Goal: Transaction & Acquisition: Purchase product/service

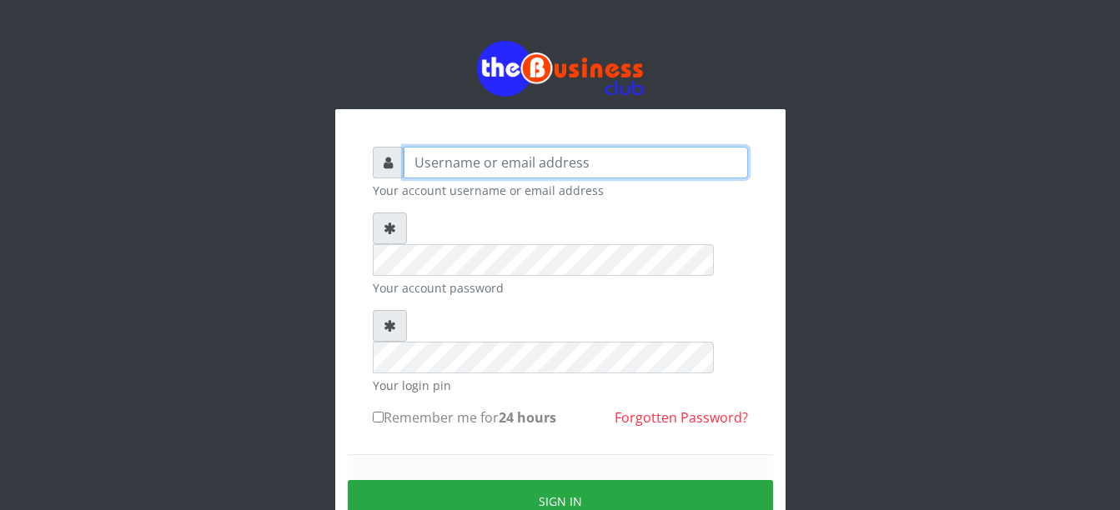
type input "Busybrain2"
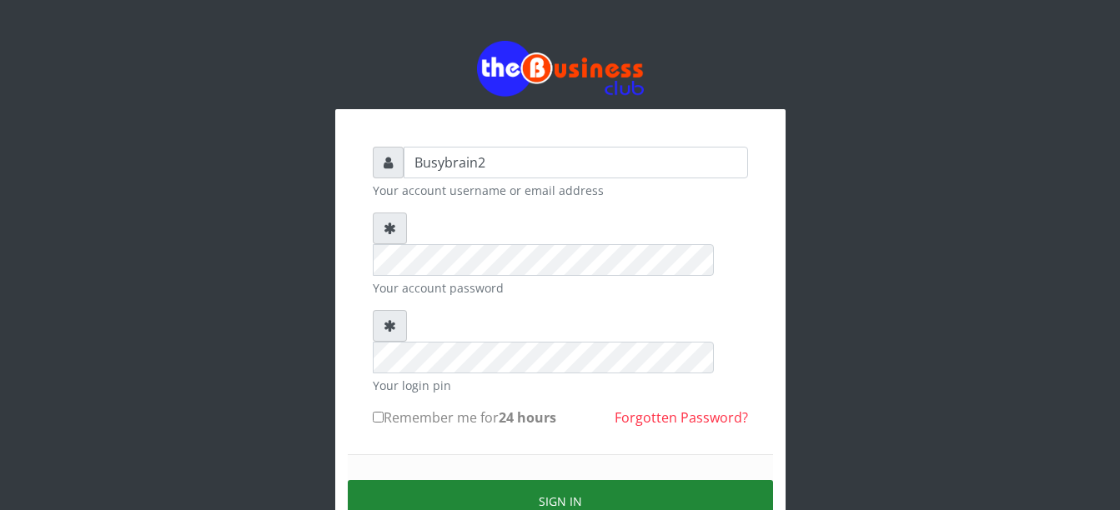
click at [770, 480] on button "Sign in" at bounding box center [560, 501] width 425 height 43
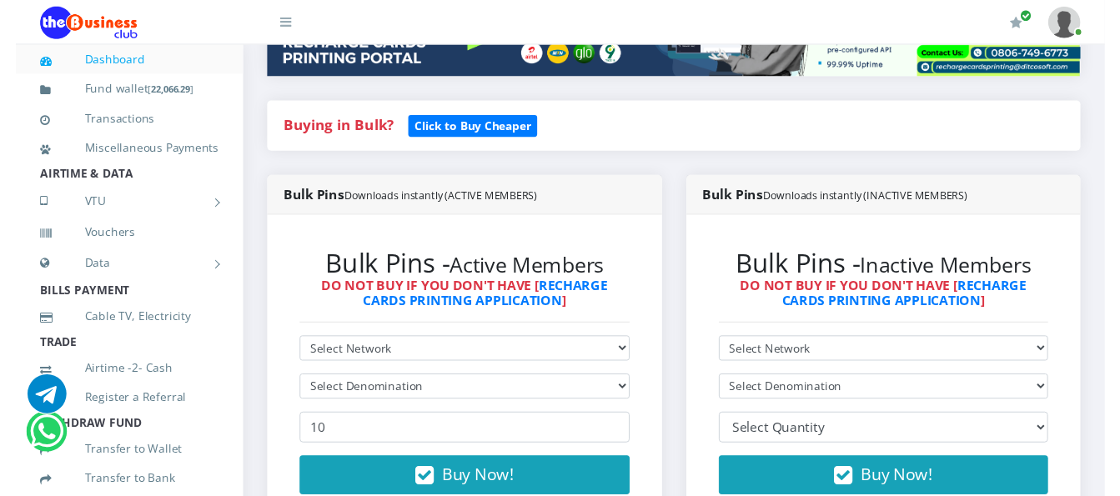
scroll to position [334, 0]
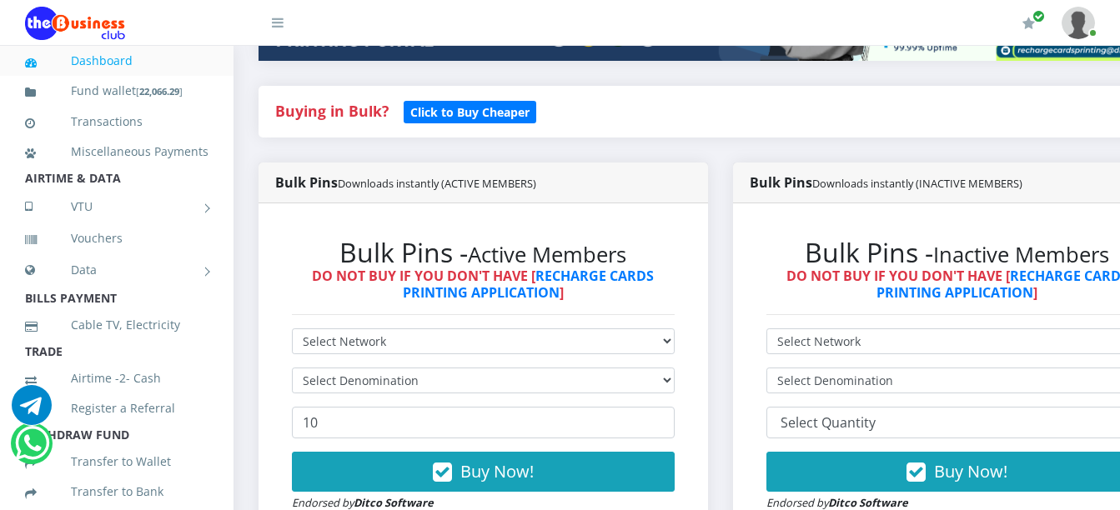
click at [565, 304] on div "Bulk Pins - Active Members DO NOT BUY IF YOU DON'T HAVE [ RECHARGE CARDS PRINTI…" at bounding box center [483, 374] width 416 height 309
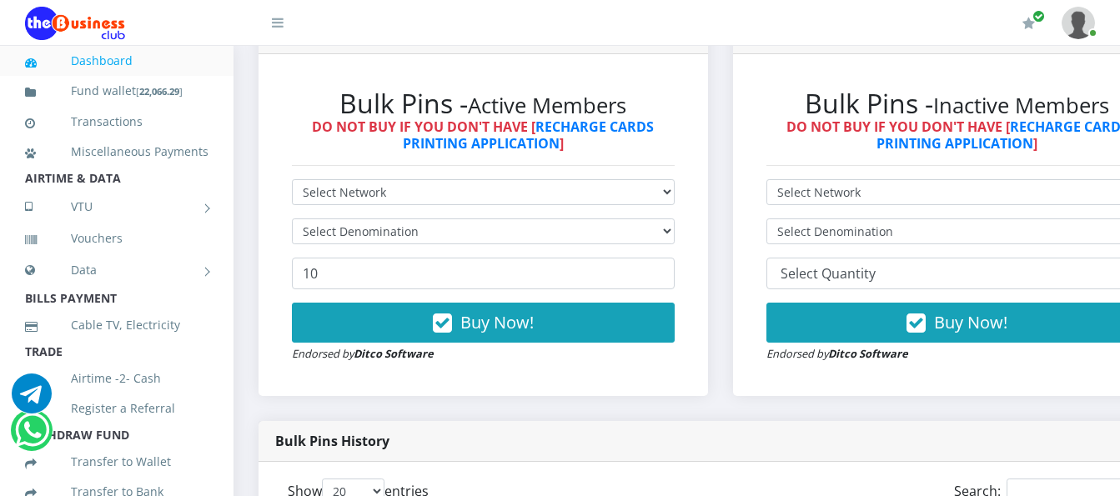
scroll to position [500, 0]
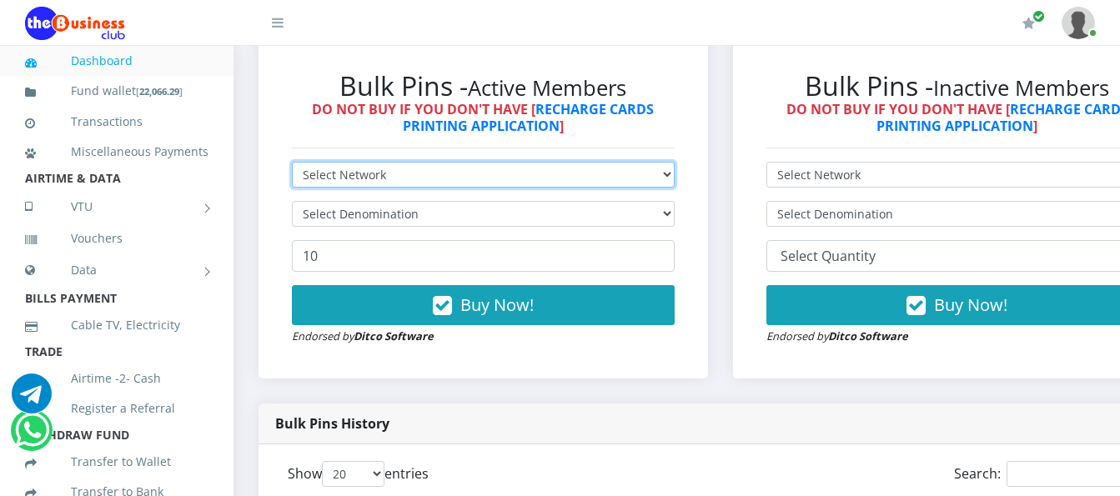
click at [581, 162] on select "Select Network MTN Globacom 9Mobile Airtel" at bounding box center [483, 175] width 383 height 26
select select "MTN"
click at [292, 162] on select "Select Network MTN Globacom 9Mobile Airtel" at bounding box center [483, 175] width 383 height 26
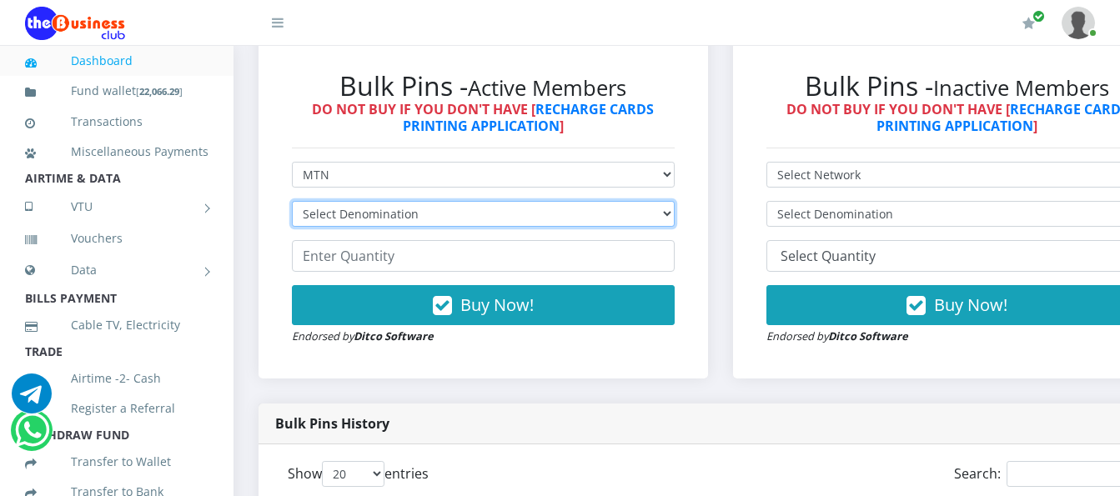
click at [575, 203] on select "Select Denomination MTN NGN100 - ₦96.99 MTN NGN200 - ₦193.98 MTN NGN400 - ₦387.…" at bounding box center [483, 214] width 383 height 26
select select "96.99-100"
click at [292, 201] on select "Select Denomination MTN NGN100 - ₦96.99 MTN NGN200 - ₦193.98 MTN NGN400 - ₦387.…" at bounding box center [483, 214] width 383 height 26
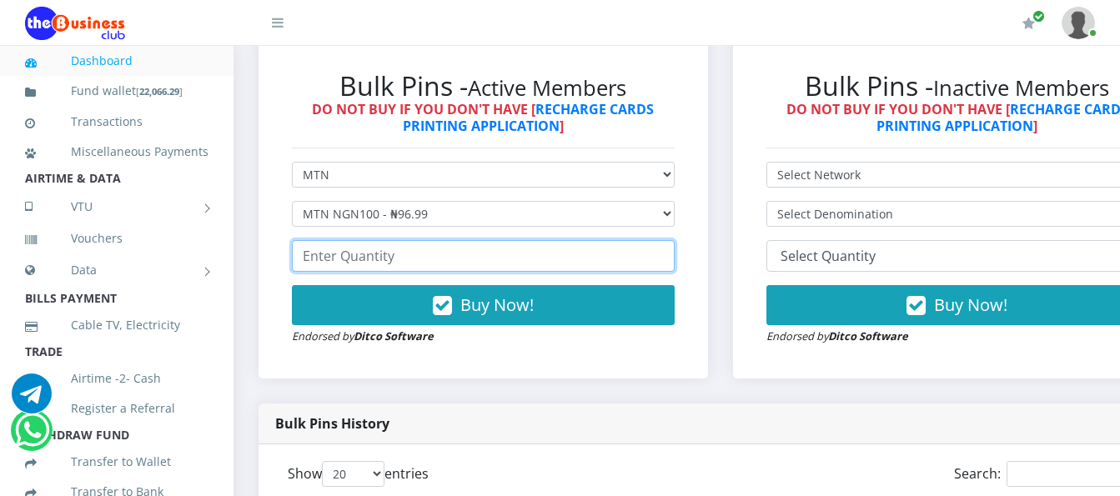
click at [587, 244] on input "number" at bounding box center [483, 256] width 383 height 32
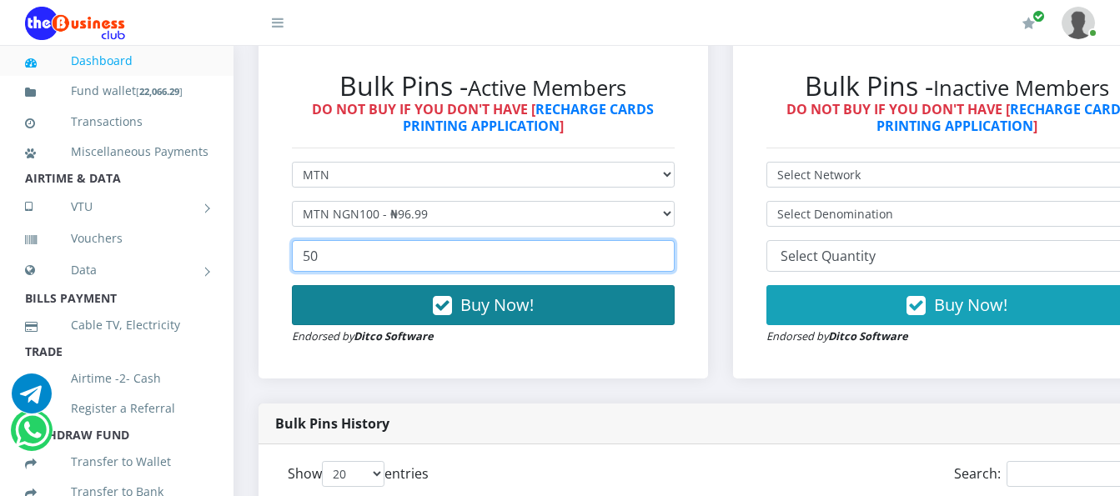
type input "50"
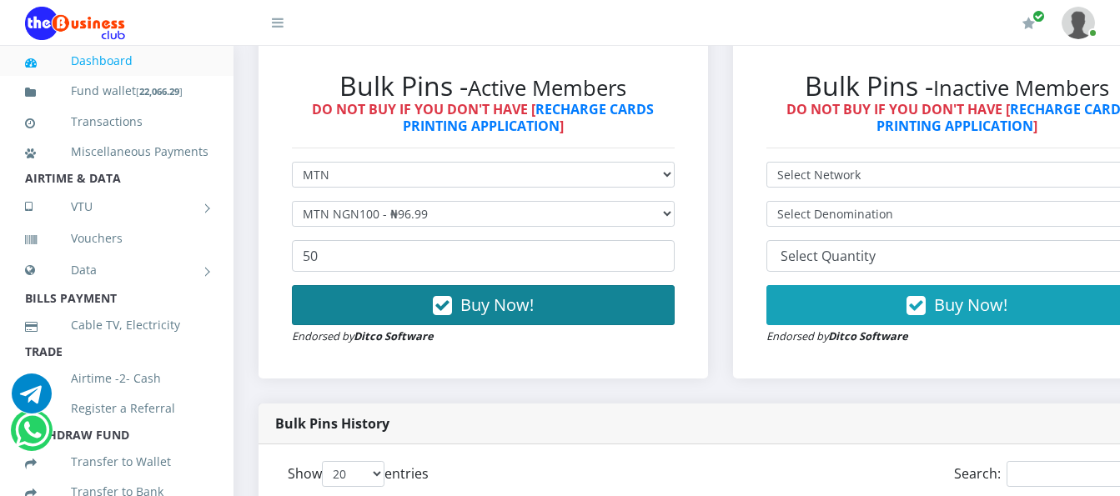
click at [600, 285] on button "Buy Now!" at bounding box center [483, 305] width 383 height 40
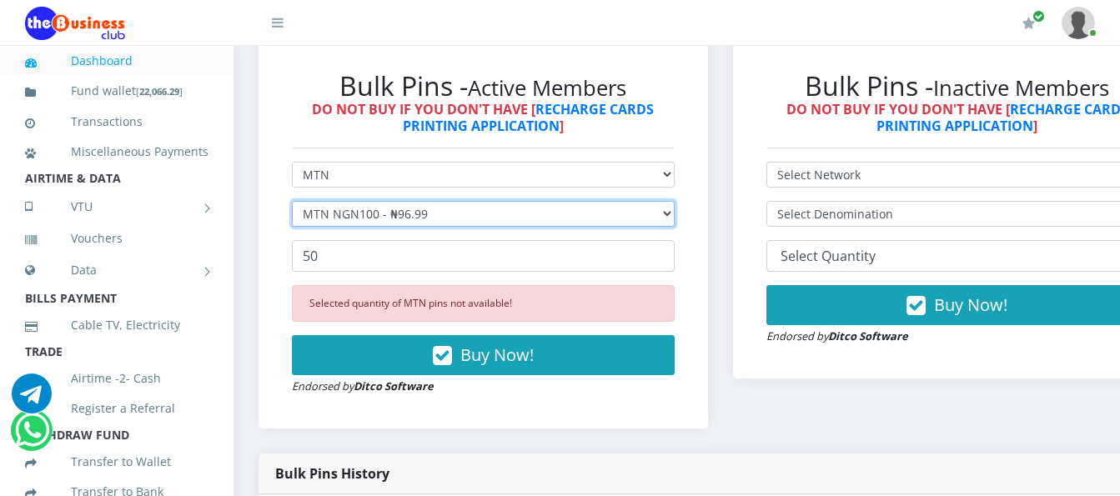
click at [601, 201] on select "Select Denomination MTN NGN100 - ₦96.99 MTN NGN200 - ₦193.98 MTN NGN400 - ₦387.…" at bounding box center [483, 214] width 383 height 26
select select "193.98-200"
click at [292, 201] on select "Select Denomination MTN NGN100 - ₦96.99 MTN NGN200 - ₦193.98 MTN NGN400 - ₦387.…" at bounding box center [483, 214] width 383 height 26
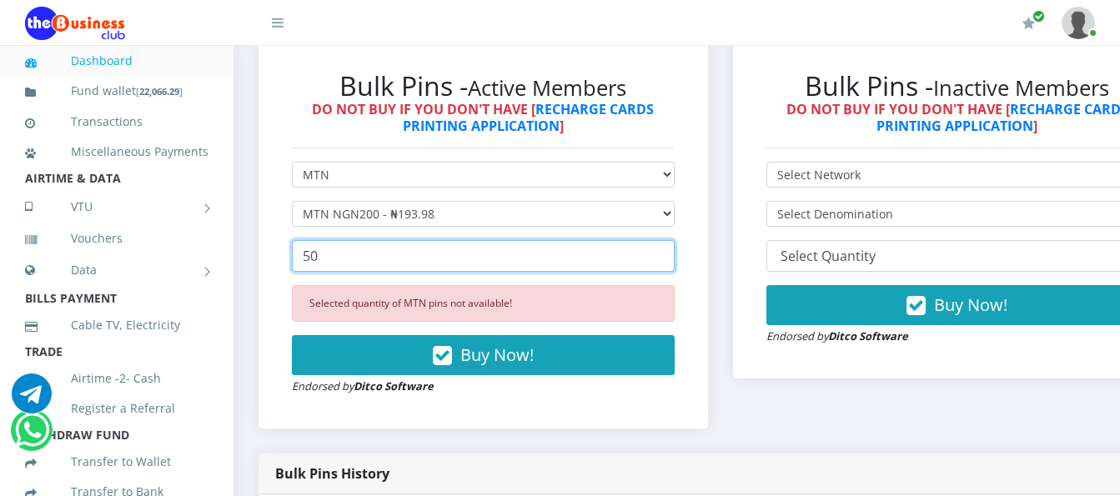
click at [600, 251] on input "50" at bounding box center [483, 256] width 383 height 32
type input "5"
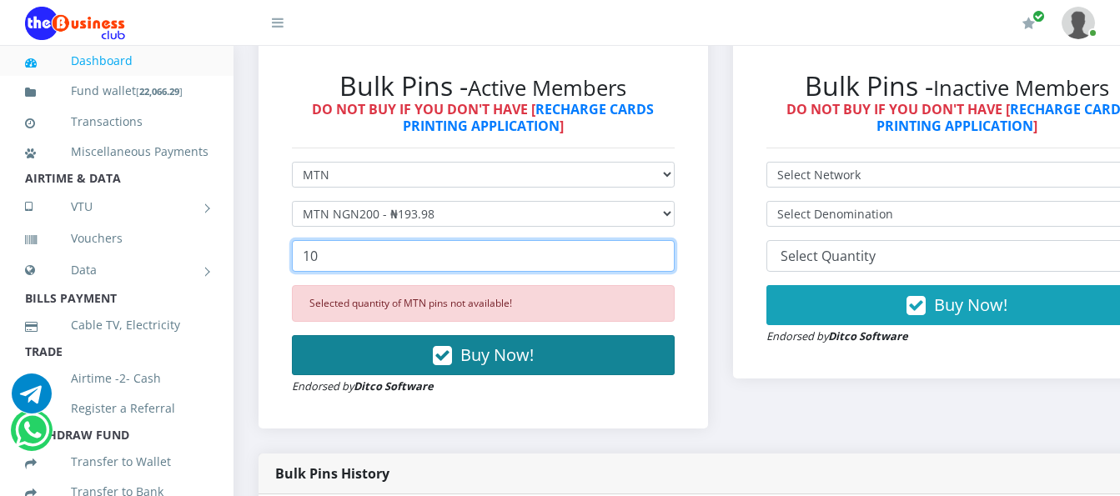
type input "10"
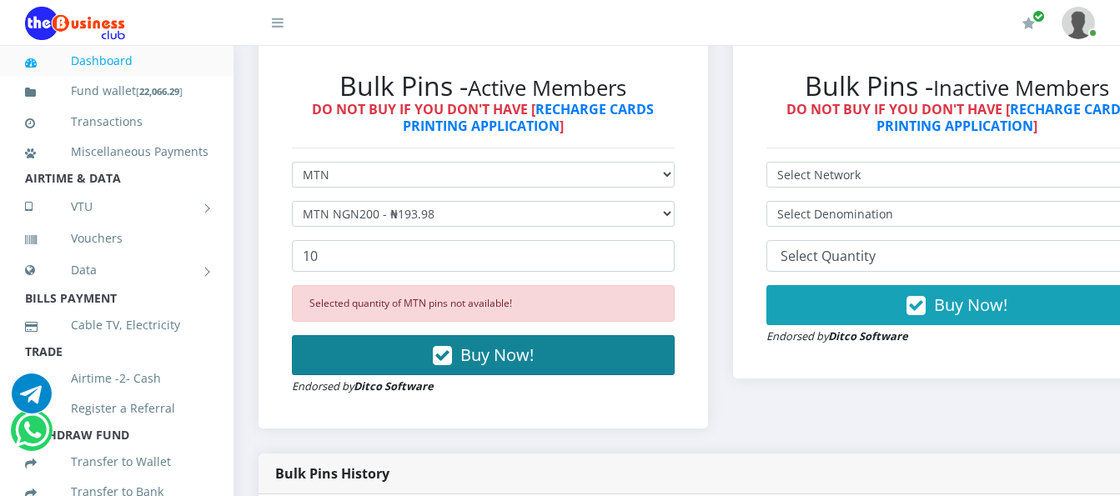
click at [668, 351] on button "Buy Now!" at bounding box center [483, 355] width 383 height 40
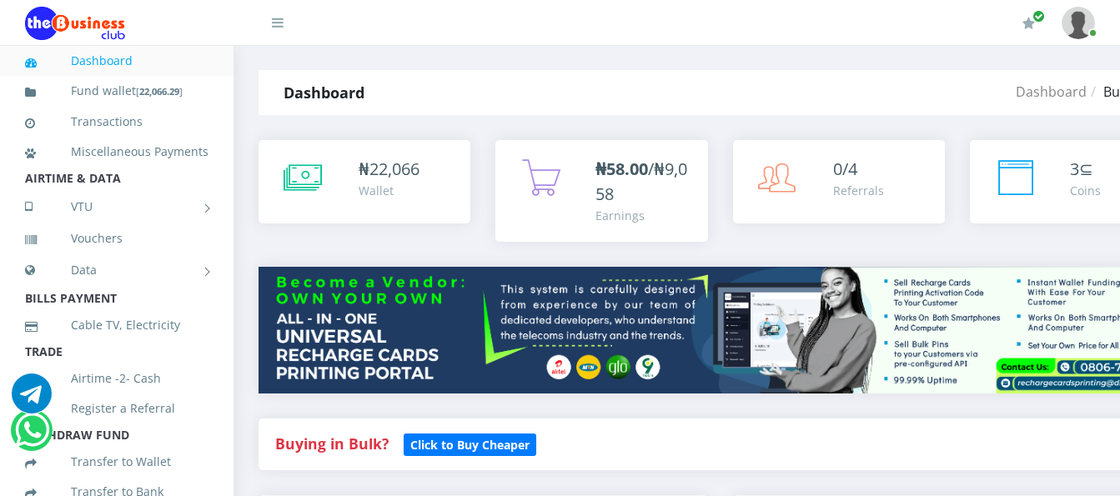
scroll to position [0, 0]
